Goal: Task Accomplishment & Management: Manage account settings

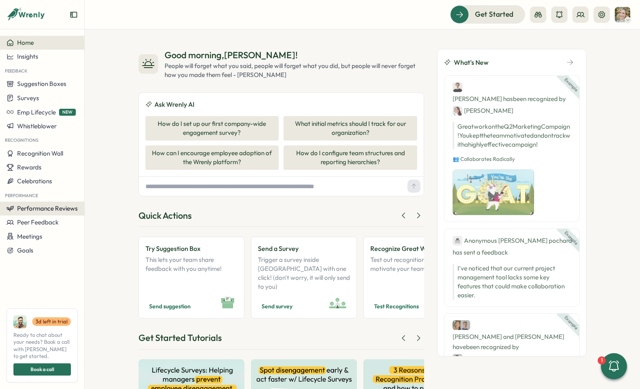
click at [34, 203] on button "Performance Reviews" at bounding box center [42, 209] width 84 height 14
click at [86, 190] on div "Reviews" at bounding box center [117, 193] width 63 height 9
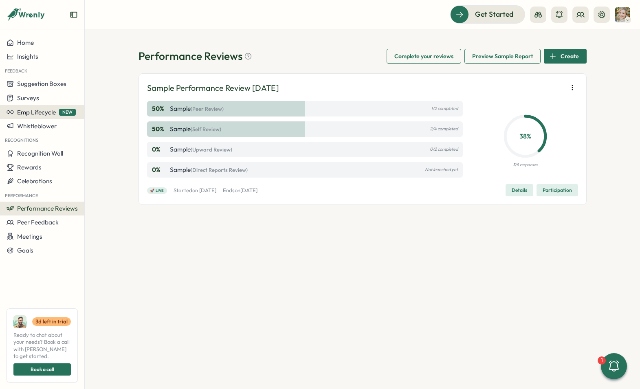
click at [50, 114] on span "Emp Lifecycle" at bounding box center [36, 112] width 39 height 8
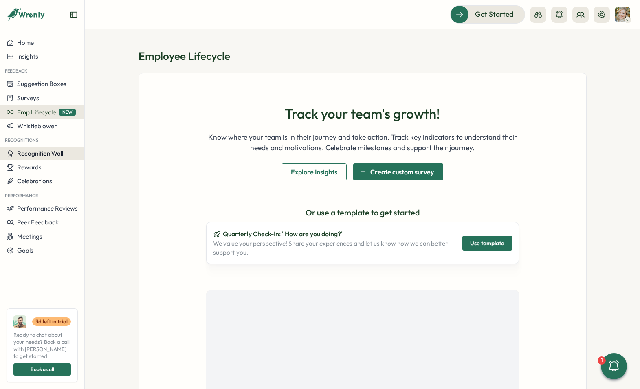
click at [49, 154] on span "Recognition Wall" at bounding box center [40, 154] width 46 height 8
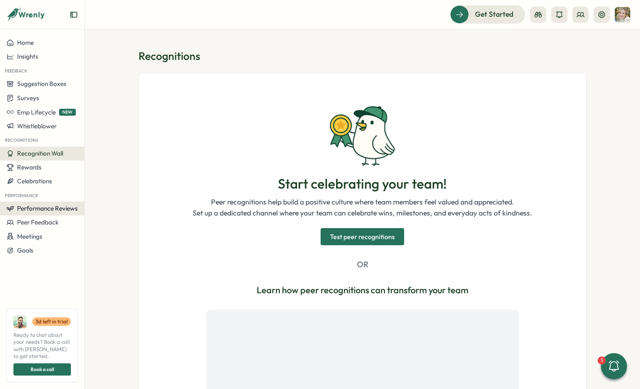
click at [46, 203] on button "Performance Reviews" at bounding box center [42, 209] width 84 height 14
click at [48, 211] on span "Performance Reviews" at bounding box center [47, 209] width 61 height 8
click at [45, 222] on span "Peer Feedback" at bounding box center [38, 222] width 42 height 8
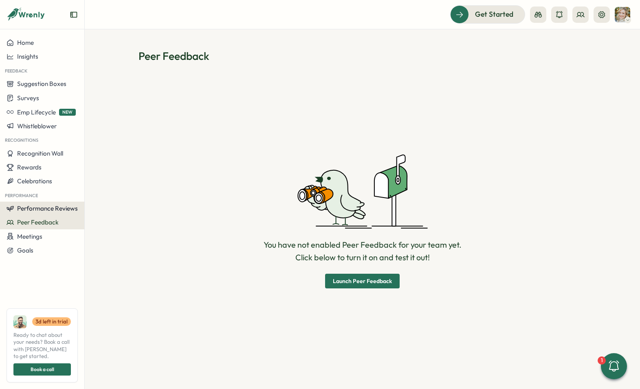
click at [50, 209] on span "Performance Reviews" at bounding box center [47, 209] width 61 height 8
click at [47, 208] on span "Performance Reviews" at bounding box center [47, 209] width 61 height 8
click at [57, 208] on span "Performance Reviews" at bounding box center [47, 209] width 61 height 8
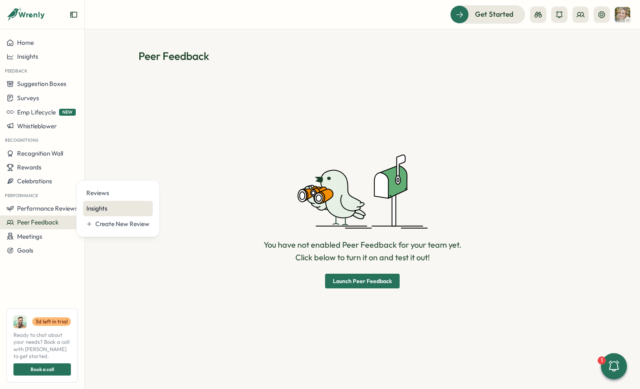
click at [105, 209] on div "Insights" at bounding box center [117, 208] width 63 height 9
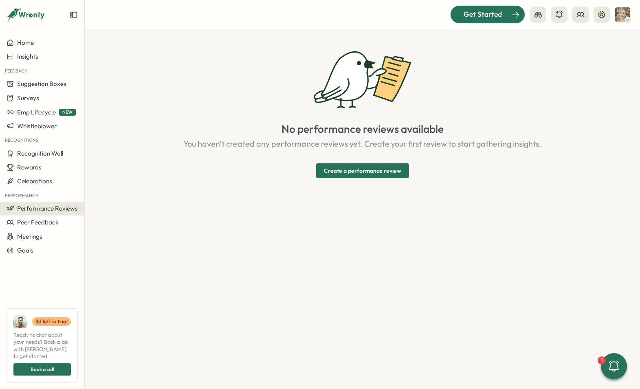
click at [484, 21] on div at bounding box center [488, 14] width 74 height 17
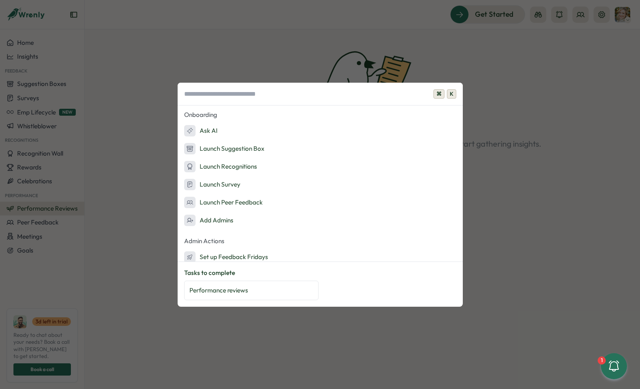
click at [438, 90] on span "⌘" at bounding box center [438, 94] width 11 height 10
click at [447, 93] on span "K" at bounding box center [451, 94] width 9 height 10
click at [453, 93] on span "K" at bounding box center [451, 94] width 9 height 10
click at [446, 70] on div "⌘ K Onboarding Ask AI Launch Suggestion Box Launch Recognitions Launch Survey L…" at bounding box center [320, 194] width 640 height 389
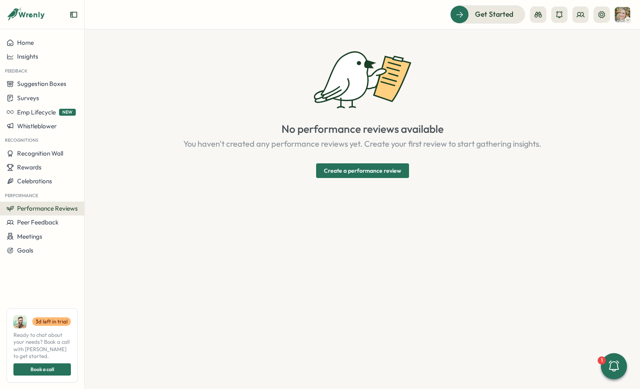
click at [627, 14] on img at bounding box center [622, 14] width 15 height 15
click at [603, 15] on icon at bounding box center [602, 15] width 8 height 8
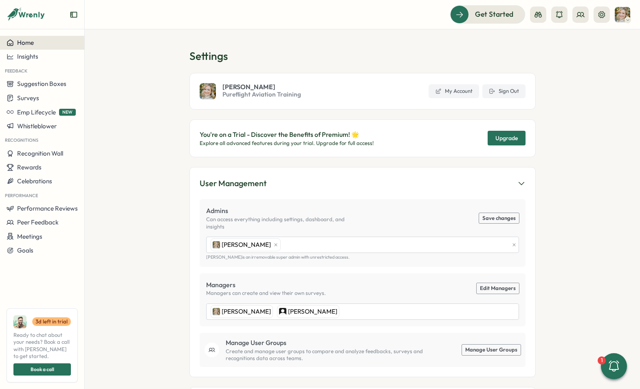
click at [42, 45] on div "Home" at bounding box center [42, 42] width 71 height 7
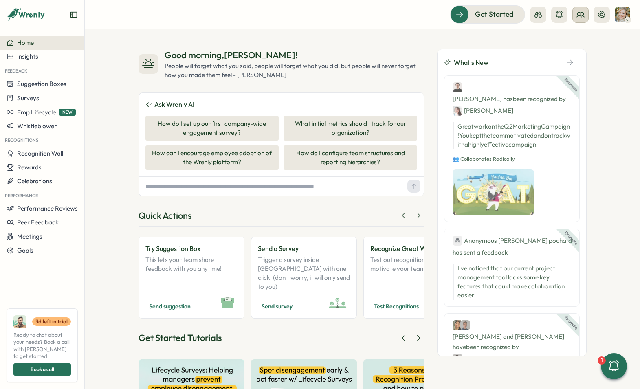
click at [581, 18] on icon at bounding box center [580, 15] width 8 height 8
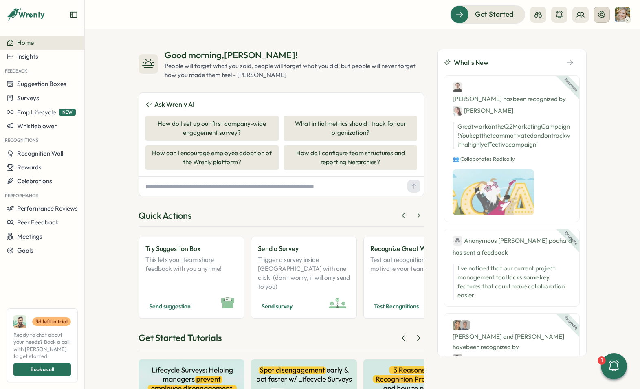
click at [603, 17] on icon at bounding box center [602, 15] width 8 height 8
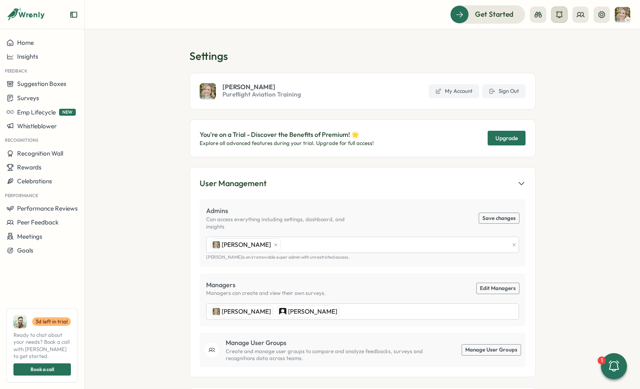
click at [559, 16] on icon at bounding box center [559, 14] width 7 height 7
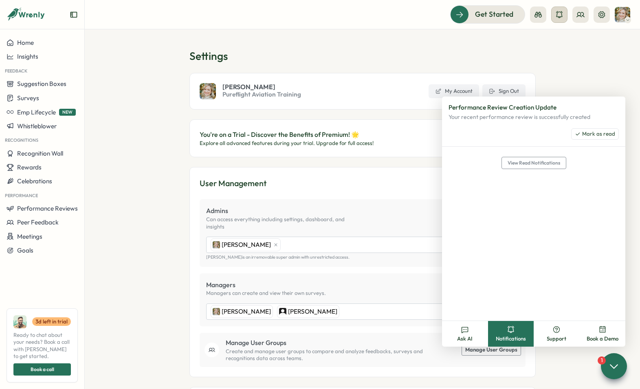
click at [559, 16] on icon at bounding box center [559, 14] width 7 height 7
click at [533, 17] on button at bounding box center [538, 15] width 16 height 16
click at [397, 16] on div "Get Started Admin View Manager View Employee View" at bounding box center [363, 14] width 536 height 18
click at [346, 34] on section "Settings [PERSON_NAME] Pureflight Aviation Training My Account Sign Out You're …" at bounding box center [362, 209] width 555 height 360
click at [68, 209] on span "Performance Reviews" at bounding box center [47, 209] width 61 height 8
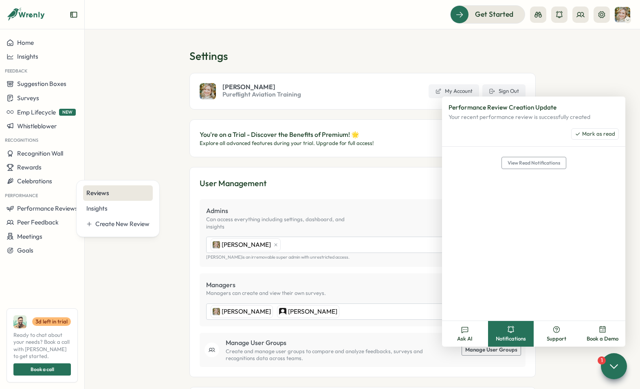
click at [87, 195] on div "Reviews" at bounding box center [117, 193] width 63 height 9
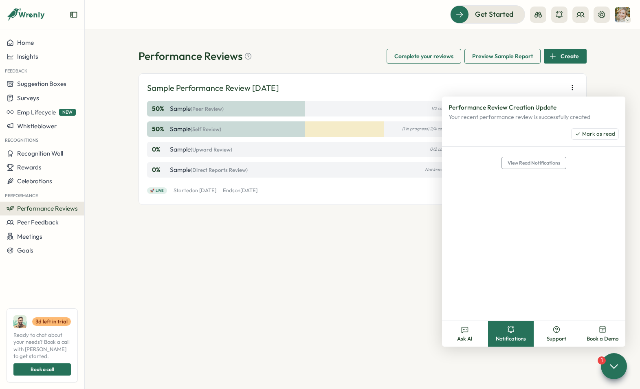
click at [69, 209] on span "Performance Reviews" at bounding box center [47, 209] width 61 height 8
click at [92, 211] on div "Insights" at bounding box center [117, 208] width 63 height 9
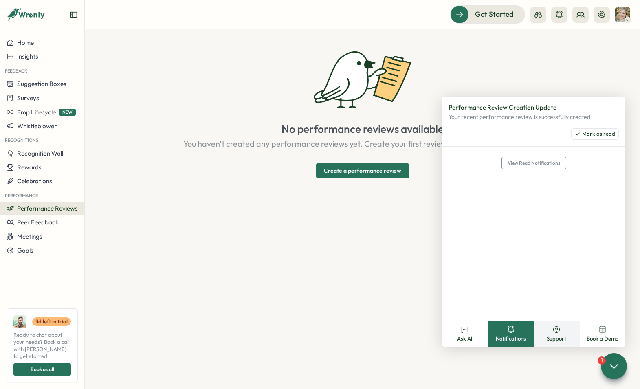
click at [561, 330] on button "Support" at bounding box center [557, 334] width 46 height 26
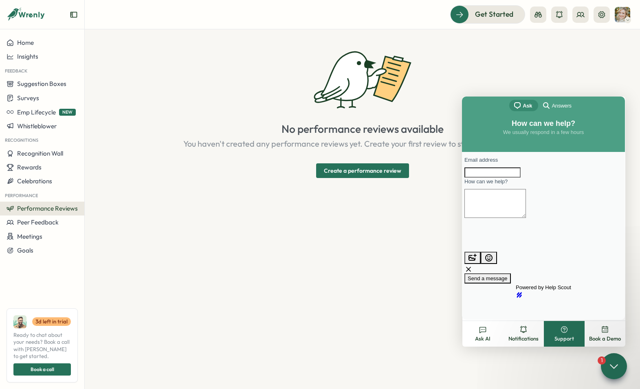
click at [444, 49] on div "No performance reviews available You haven't created any performance reviews ye…" at bounding box center [362, 113] width 358 height 129
click at [497, 20] on span "Get Started" at bounding box center [483, 14] width 38 height 11
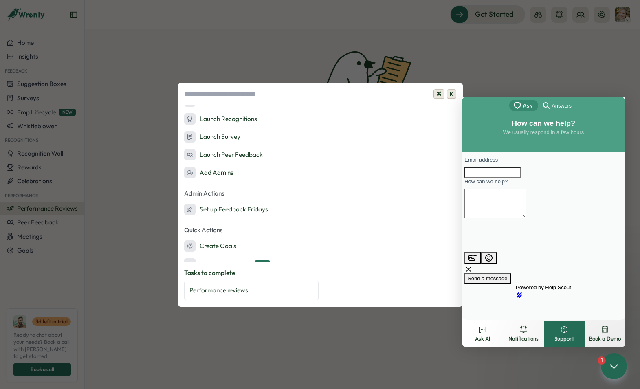
scroll to position [146, 0]
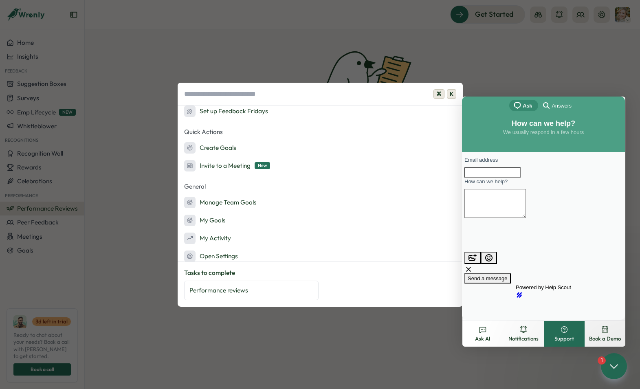
click at [454, 76] on div "⌘ K Onboarding Ask AI Launch Suggestion Box Launch Recognitions Launch Survey L…" at bounding box center [320, 194] width 640 height 389
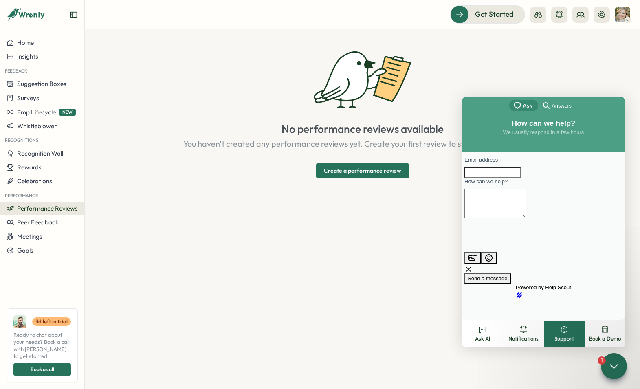
click at [36, 13] on icon at bounding box center [26, 15] width 39 height 14
click at [73, 9] on div at bounding box center [42, 18] width 84 height 23
click at [73, 17] on icon "Expand sidebar" at bounding box center [73, 15] width 7 height 6
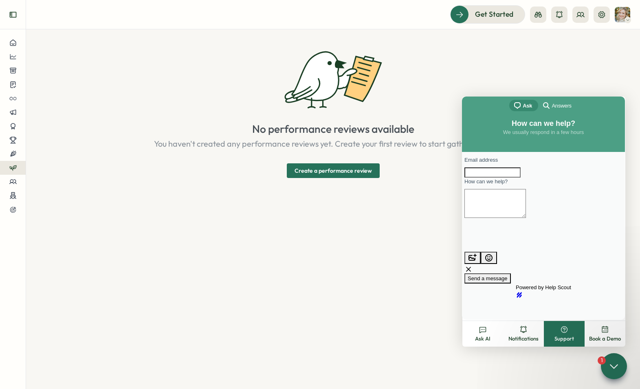
click at [13, 14] on icon "Expand sidebar" at bounding box center [13, 15] width 8 height 8
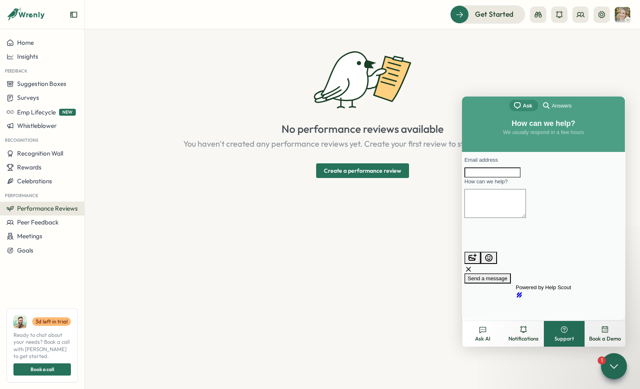
click at [622, 17] on img at bounding box center [622, 14] width 15 height 15
click at [625, 17] on img at bounding box center [622, 14] width 15 height 15
click at [619, 40] on div "Edit Profile" at bounding box center [609, 39] width 40 height 9
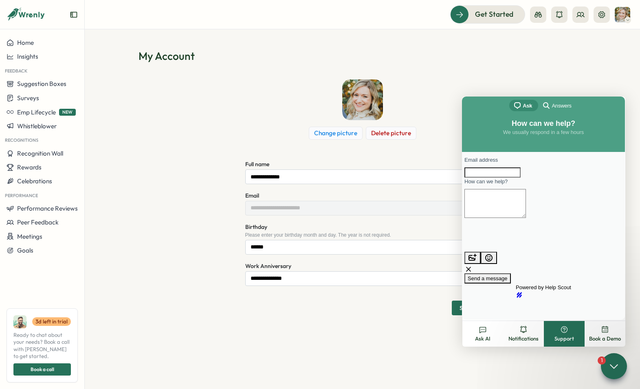
click at [436, 96] on div "Change picture Delete picture" at bounding box center [362, 109] width 235 height 60
click at [616, 14] on img at bounding box center [622, 14] width 15 height 15
click at [603, 12] on icon at bounding box center [601, 14] width 7 height 7
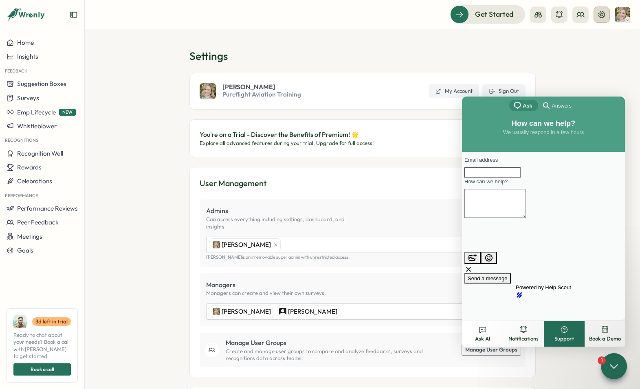
click at [601, 12] on icon at bounding box center [602, 15] width 8 height 8
click at [491, 84] on div "[PERSON_NAME] Pureflight Aviation Training My Account Sign Out" at bounding box center [362, 91] width 346 height 37
click at [495, 86] on button "Sign Out" at bounding box center [503, 91] width 43 height 14
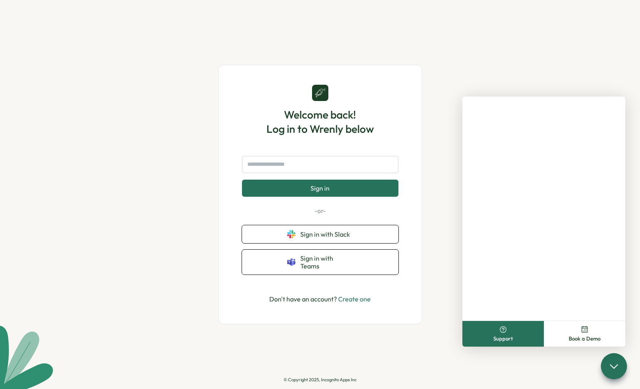
click at [593, 32] on div "Welcome back! Log in to Wrenly below Sign in -or- Sign in with Slack Sign in wi…" at bounding box center [320, 194] width 640 height 389
click at [580, 332] on button "Book a Demo" at bounding box center [584, 334] width 81 height 26
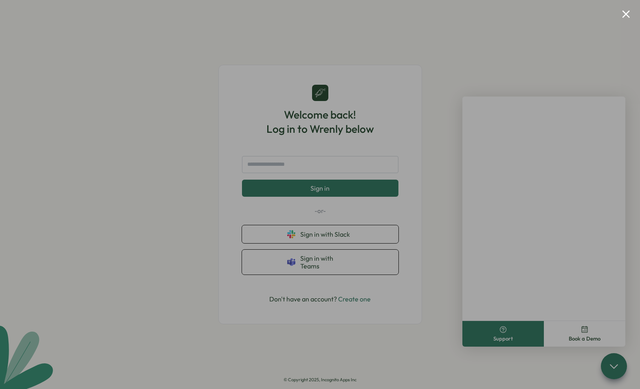
click at [628, 13] on button "Close modal" at bounding box center [626, 14] width 8 height 8
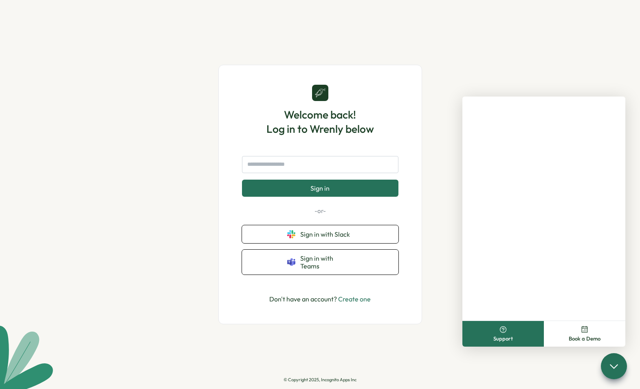
click at [586, 323] on button "Book a Demo" at bounding box center [584, 334] width 81 height 26
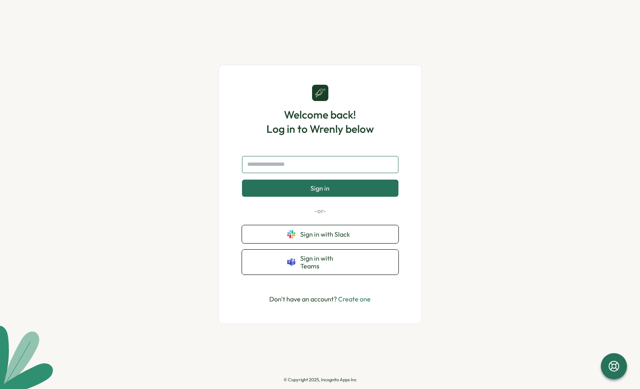
click at [307, 165] on input "text" at bounding box center [320, 164] width 156 height 17
click at [360, 296] on link "Create one" at bounding box center [354, 299] width 33 height 8
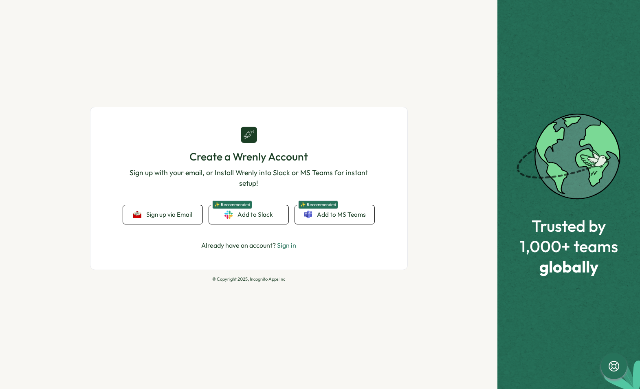
click at [457, 44] on div "Create a Wrenly Account Sign up with your email, or Install Wrenly into Slack o…" at bounding box center [248, 194] width 497 height 389
